Goal: Information Seeking & Learning: Compare options

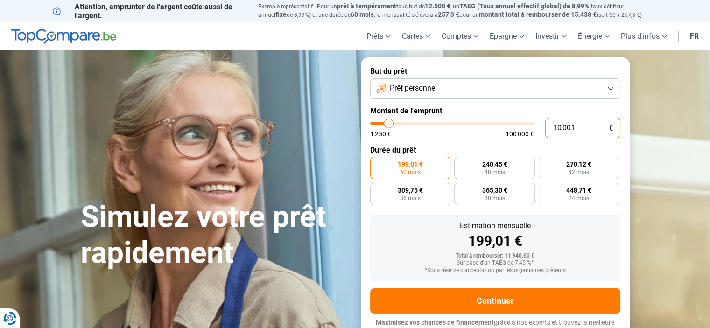
click at [556, 128] on input "10 001" at bounding box center [582, 128] width 75 height 21
type input "1"
type input "1250"
type input "1 250"
type input "1250"
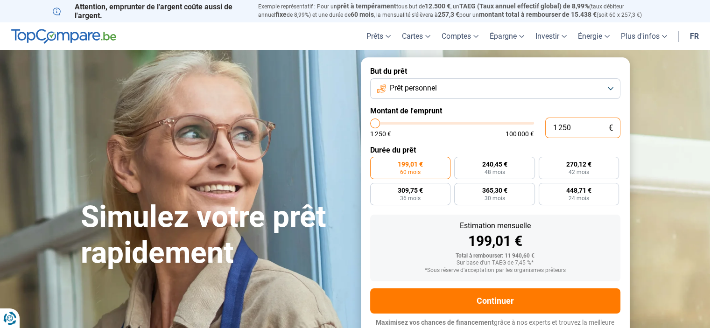
radio input "true"
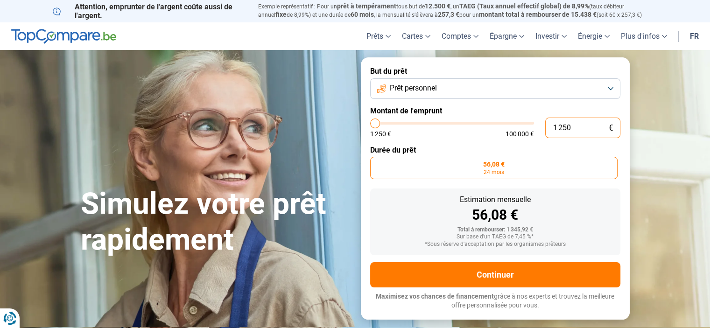
type input "125"
type input "1250"
type input "12"
type input "1250"
type input "1"
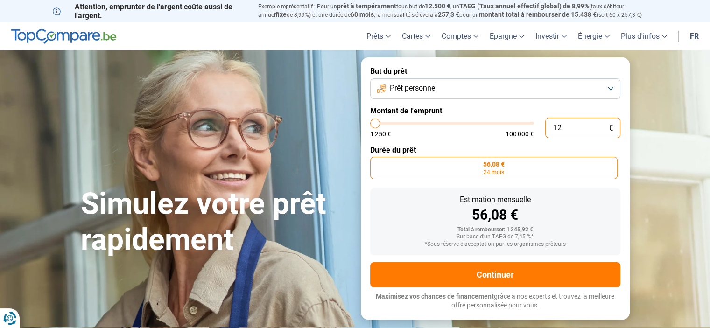
type input "1250"
type input "0"
type input "1250"
type input "3"
type input "1250"
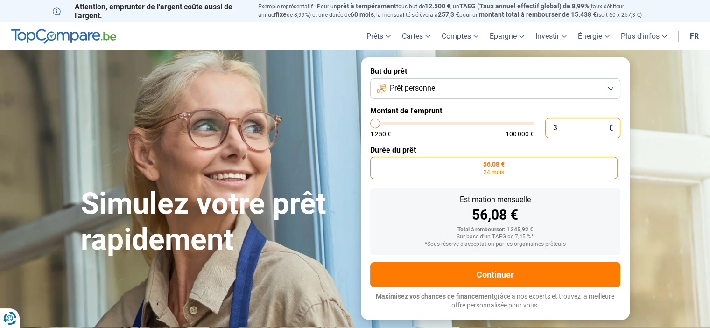
type input "30"
type input "1250"
type input "300"
type input "1250"
type input "3 000"
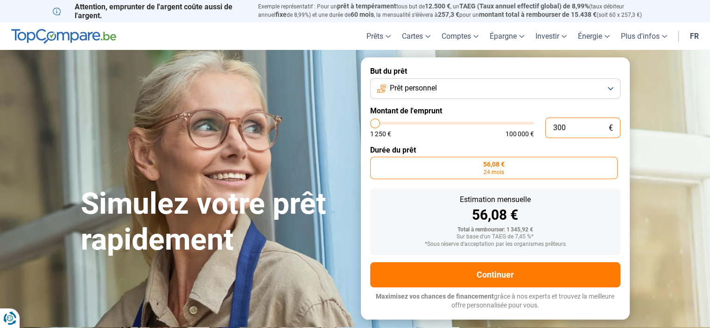
type input "3000"
type input "30 000"
type input "30000"
radio input "false"
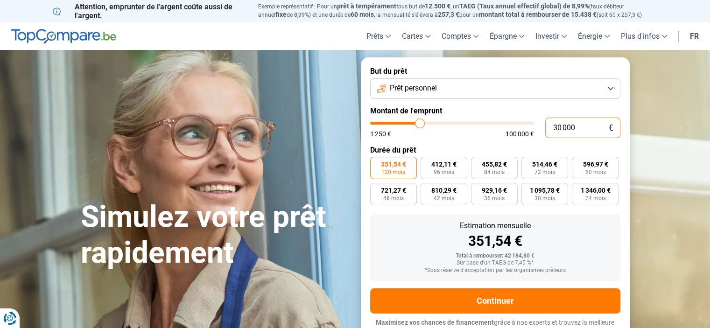
scroll to position [9, 0]
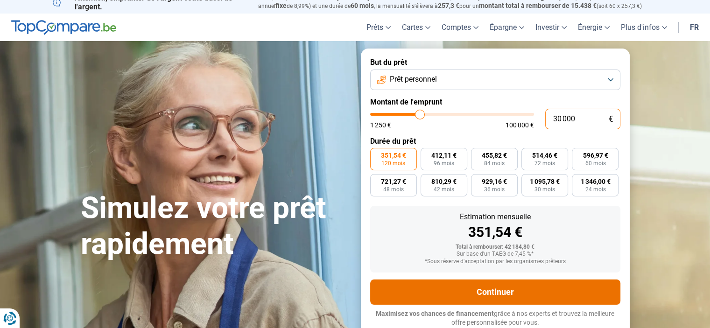
type input "30 000"
click at [495, 289] on button "Continuer" at bounding box center [495, 292] width 250 height 25
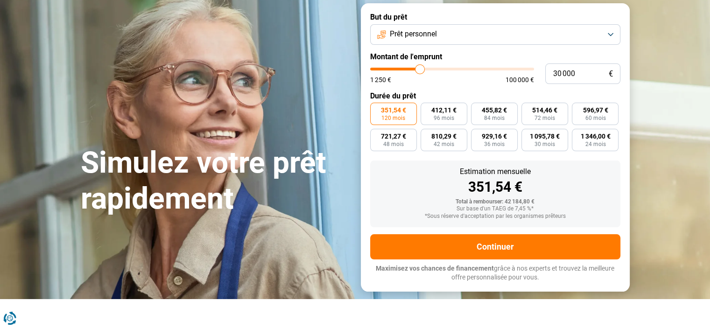
scroll to position [0, 0]
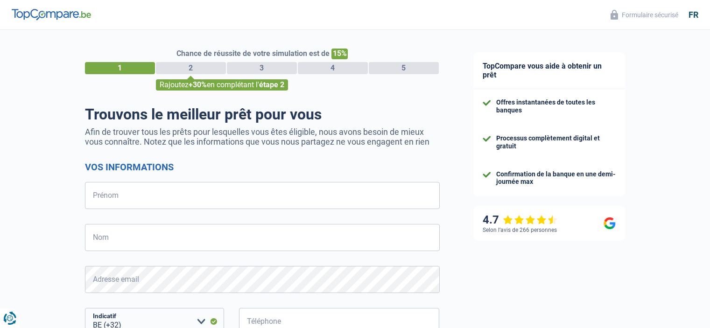
select select "32"
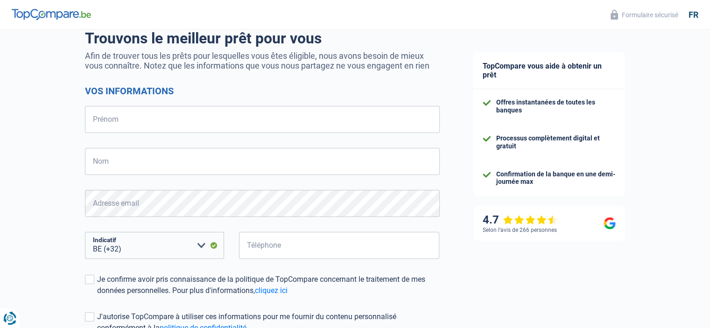
scroll to position [75, 0]
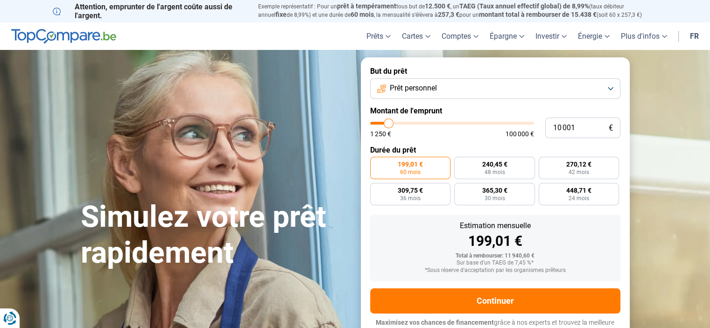
click at [611, 90] on button "Prêt personnel" at bounding box center [495, 88] width 250 height 21
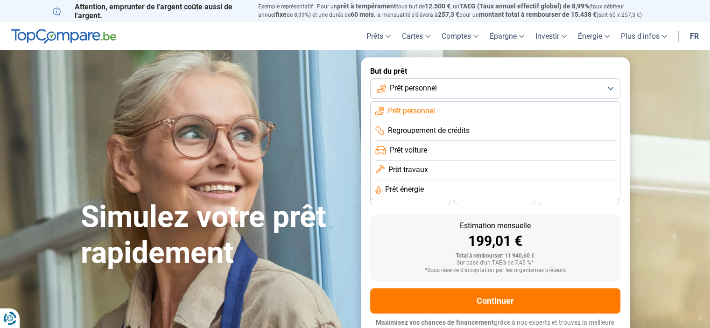
click at [509, 180] on li "Prêt travaux" at bounding box center [495, 190] width 240 height 20
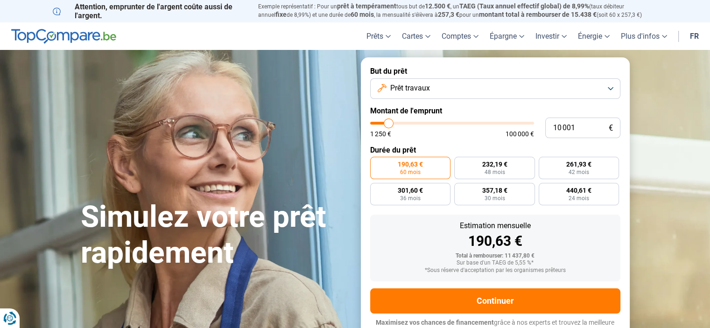
scroll to position [9, 0]
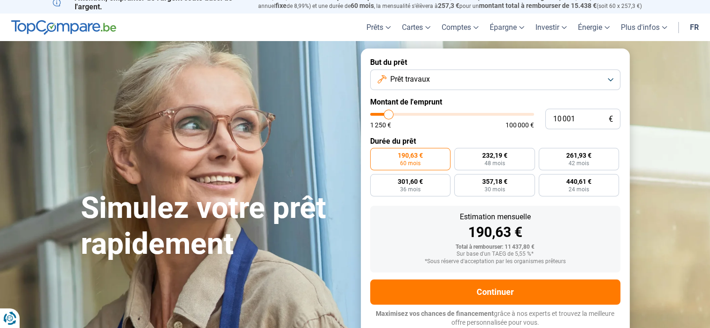
type input "48 000"
type input "48000"
click at [448, 115] on input "range" at bounding box center [452, 114] width 164 height 3
radio input "false"
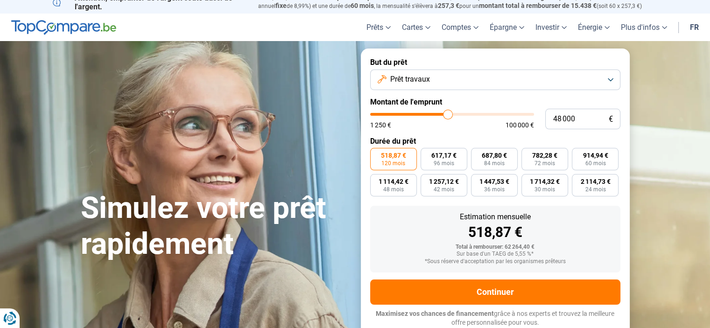
type input "40 500"
type input "40500"
click at [436, 114] on input "range" at bounding box center [452, 114] width 164 height 3
type input "34 500"
type input "34500"
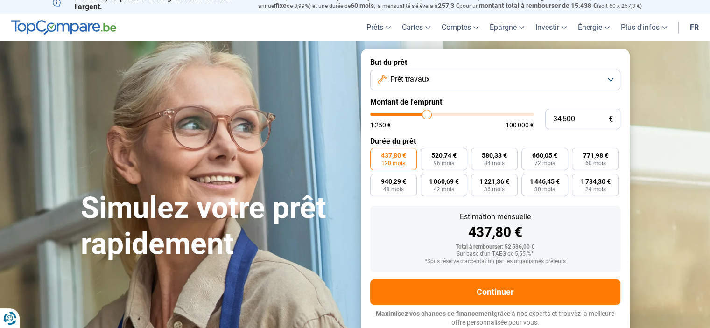
click at [427, 114] on input "range" at bounding box center [452, 114] width 164 height 3
type input "29 000"
type input "29000"
click at [418, 114] on input "range" at bounding box center [452, 114] width 164 height 3
click at [543, 162] on span "72 mois" at bounding box center [545, 164] width 21 height 6
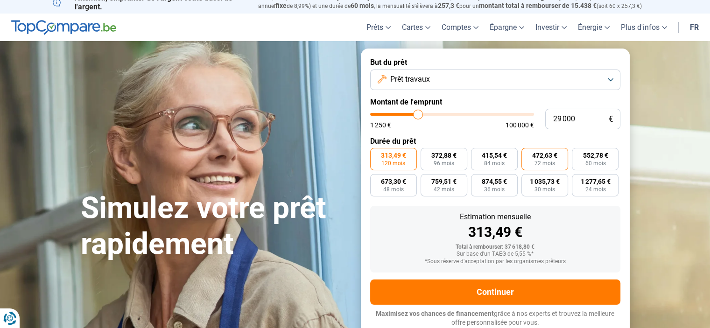
click at [528, 154] on input "472,63 € 72 mois" at bounding box center [524, 151] width 6 height 6
radio input "true"
click at [608, 80] on button "Prêt travaux" at bounding box center [495, 80] width 250 height 21
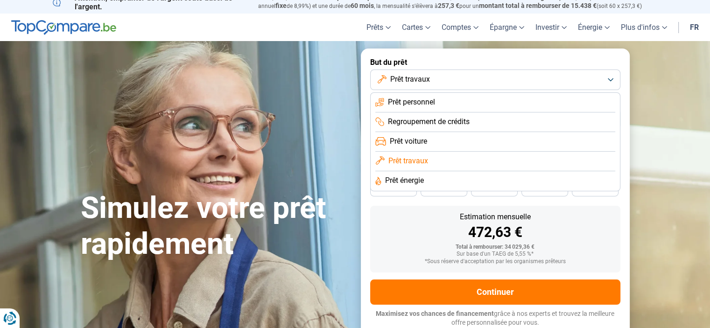
click at [474, 177] on li "Prêt énergie" at bounding box center [495, 181] width 240 height 20
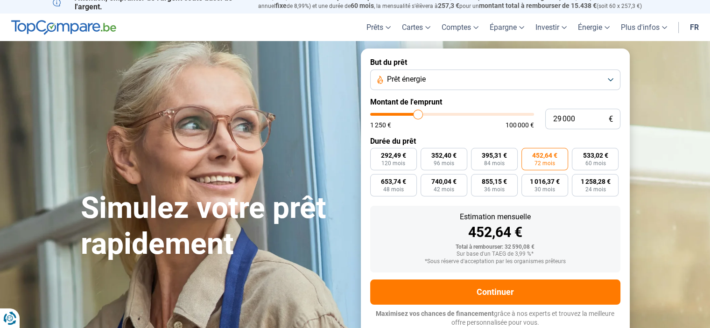
click at [611, 78] on button "Prêt énergie" at bounding box center [495, 80] width 250 height 21
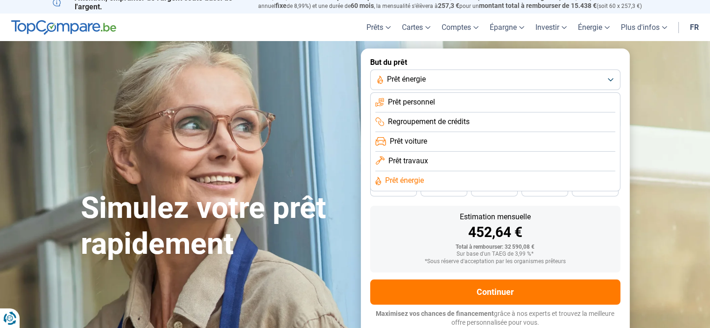
click at [562, 113] on li "Prêt personnel" at bounding box center [495, 123] width 240 height 20
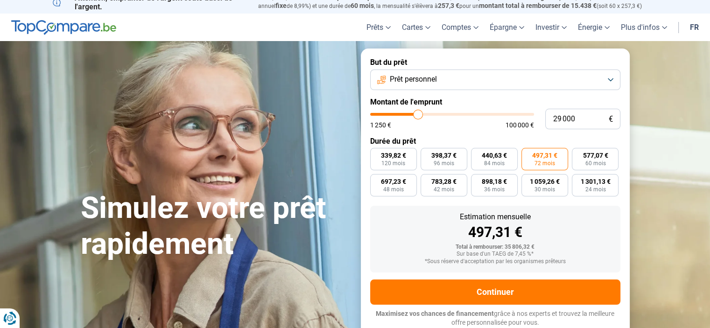
click at [610, 79] on button "Prêt personnel" at bounding box center [495, 80] width 250 height 21
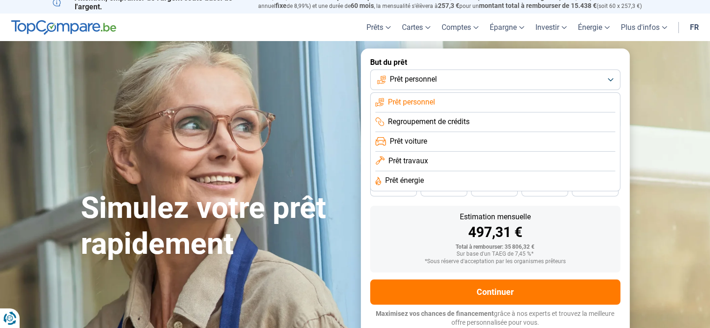
click at [539, 171] on li "Prêt travaux" at bounding box center [495, 181] width 240 height 20
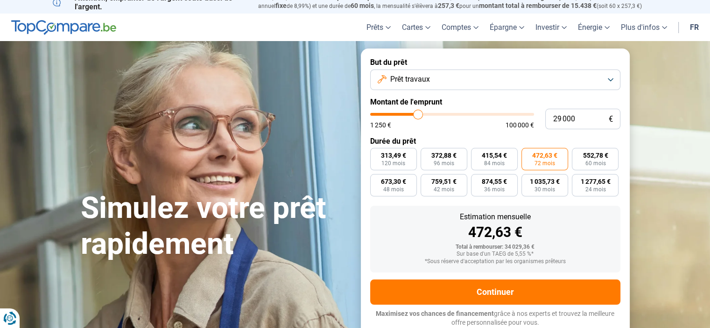
click at [539, 165] on span "72 mois" at bounding box center [545, 164] width 21 height 6
click at [528, 154] on input "472,63 € 72 mois" at bounding box center [524, 151] width 6 height 6
